Goal: Information Seeking & Learning: Learn about a topic

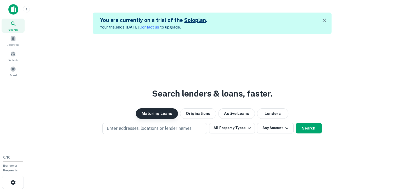
click at [154, 110] on button "Maturing Loans" at bounding box center [157, 113] width 42 height 10
click at [246, 129] on icon "button" at bounding box center [249, 128] width 6 height 6
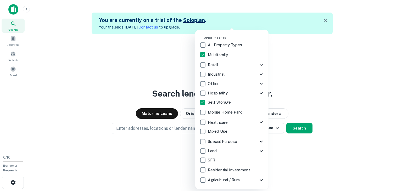
click at [289, 143] on div at bounding box center [201, 95] width 402 height 191
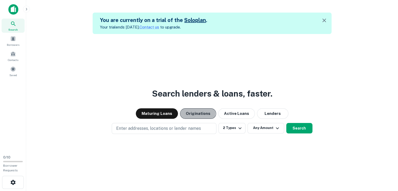
click at [191, 112] on button "Originations" at bounding box center [198, 113] width 36 height 10
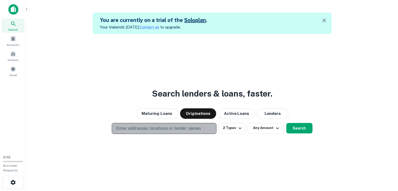
click at [154, 130] on p "Enter addresses, locations or lender names" at bounding box center [158, 128] width 85 height 6
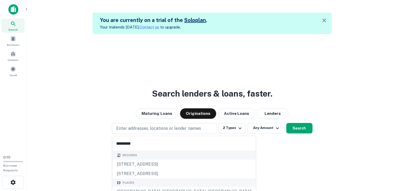
click at [136, 144] on input "*********" at bounding box center [184, 143] width 143 height 15
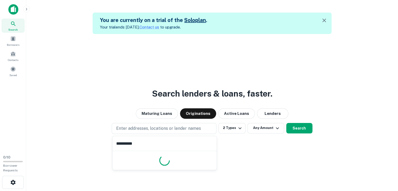
type input "**********"
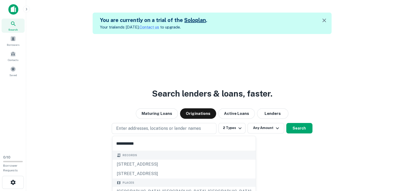
scroll to position [28, 0]
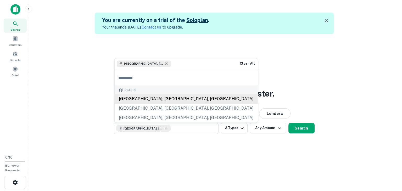
scroll to position [0, 0]
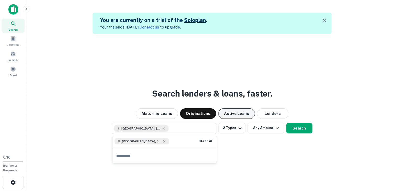
click at [226, 115] on button "Active Loans" at bounding box center [236, 113] width 37 height 10
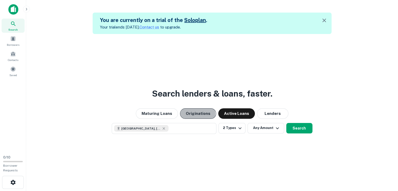
click at [196, 114] on button "Originations" at bounding box center [198, 113] width 36 height 10
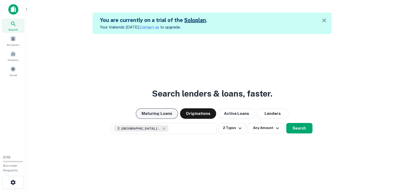
click at [161, 116] on button "Maturing Loans" at bounding box center [157, 113] width 42 height 10
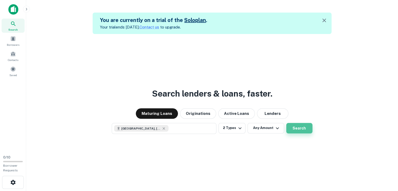
click at [305, 128] on button "Search" at bounding box center [299, 128] width 26 height 10
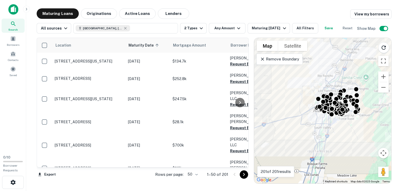
drag, startPoint x: 245, startPoint y: 176, endPoint x: 101, endPoint y: 187, distance: 144.7
click at [245, 176] on icon "Go to next page" at bounding box center [244, 174] width 6 height 6
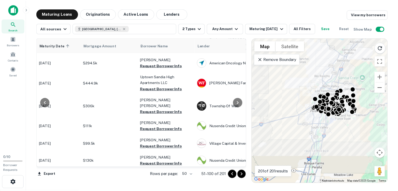
scroll to position [351, 110]
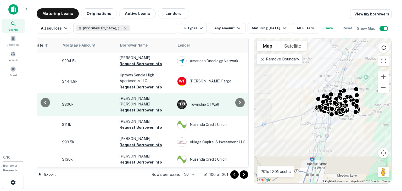
click at [201, 100] on div "T O Township Of Wall" at bounding box center [216, 104] width 79 height 9
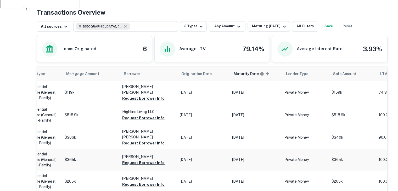
scroll to position [0, 179]
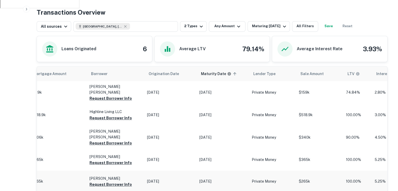
click at [259, 179] on p "Private Money" at bounding box center [273, 181] width 42 height 5
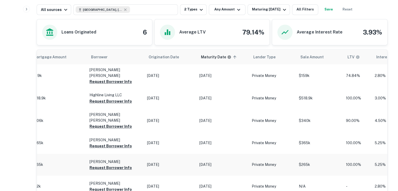
scroll to position [240, 0]
click at [226, 161] on p "Mar 31, 2026" at bounding box center [222, 163] width 47 height 5
click at [125, 164] on button "Request Borrower Info" at bounding box center [111, 167] width 42 height 6
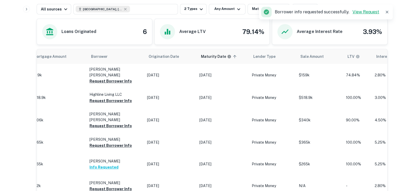
click at [367, 12] on link "View Request" at bounding box center [366, 11] width 27 height 5
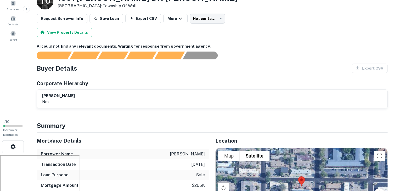
scroll to position [15, 0]
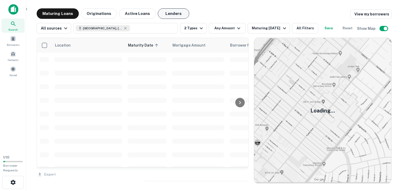
click at [168, 16] on button "Lenders" at bounding box center [173, 13] width 31 height 10
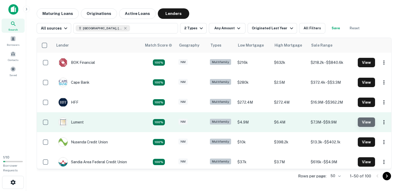
click at [362, 119] on button "View" at bounding box center [366, 122] width 17 height 9
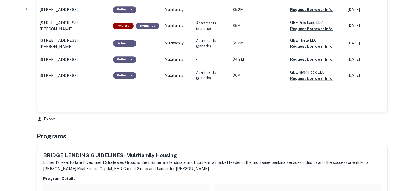
scroll to position [437, 0]
click at [67, 79] on p "12301 Lomas Blvd Ne Albuquerque, NM 87112" at bounding box center [59, 76] width 38 height 6
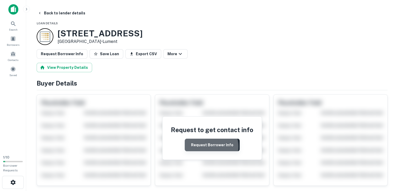
click at [210, 146] on button "Request Borrower Info" at bounding box center [212, 145] width 55 height 13
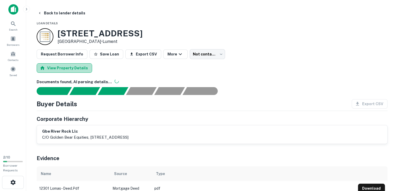
click at [76, 67] on button "View Property Details" at bounding box center [64, 67] width 55 height 9
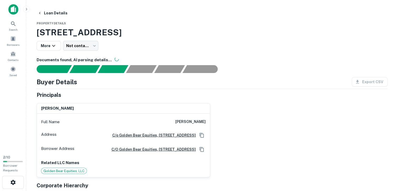
drag, startPoint x: 37, startPoint y: 31, endPoint x: 226, endPoint y: 27, distance: 188.8
click at [226, 27] on h3 "12301 Lomas Blvd Ne, Albuquerque, NM, 87112" at bounding box center [212, 32] width 351 height 13
copy h3 "12301 Lomas Blvd Ne, Albuquerque, NM, 87112"
